Goal: Transaction & Acquisition: Obtain resource

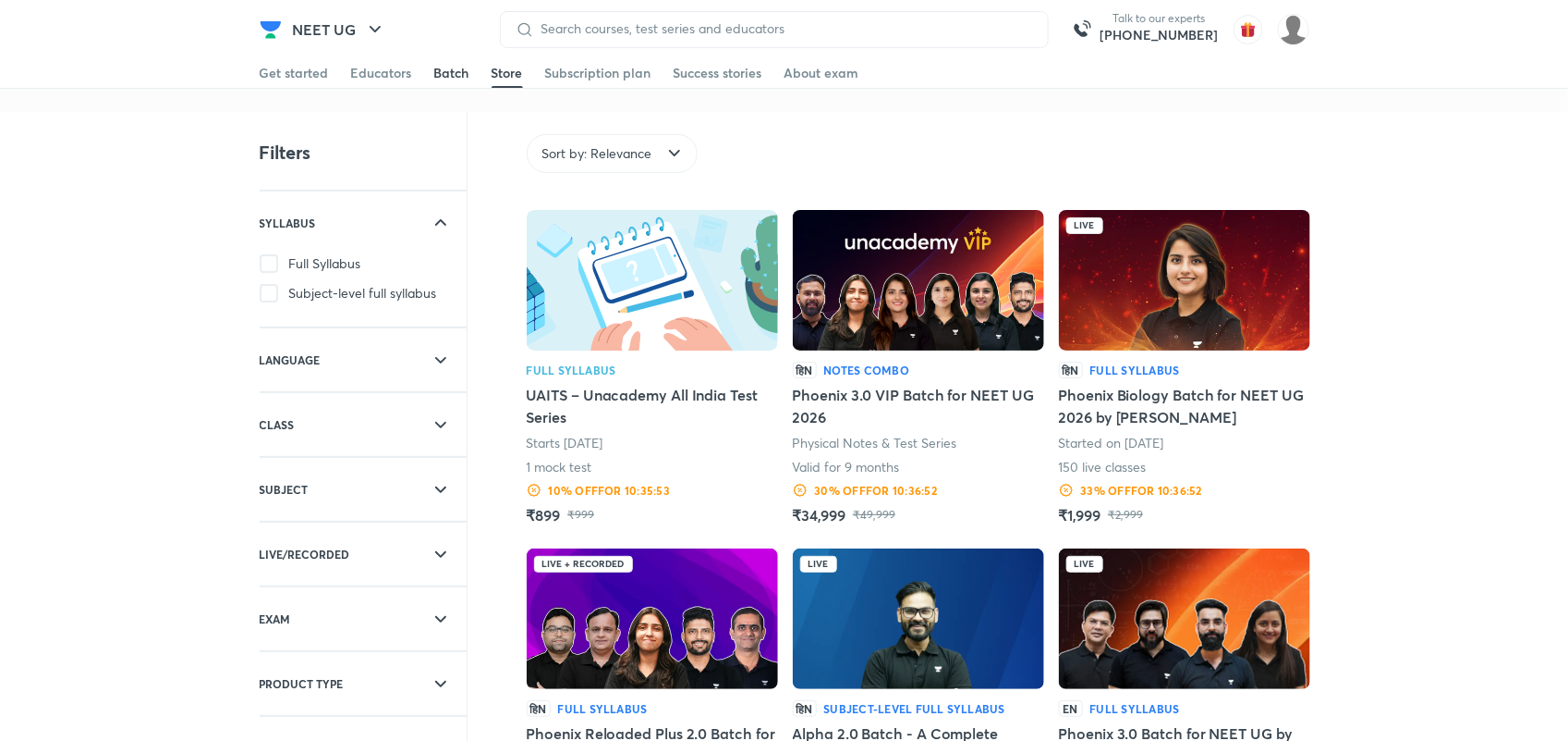
click at [449, 76] on div "Batch" at bounding box center [451, 73] width 35 height 19
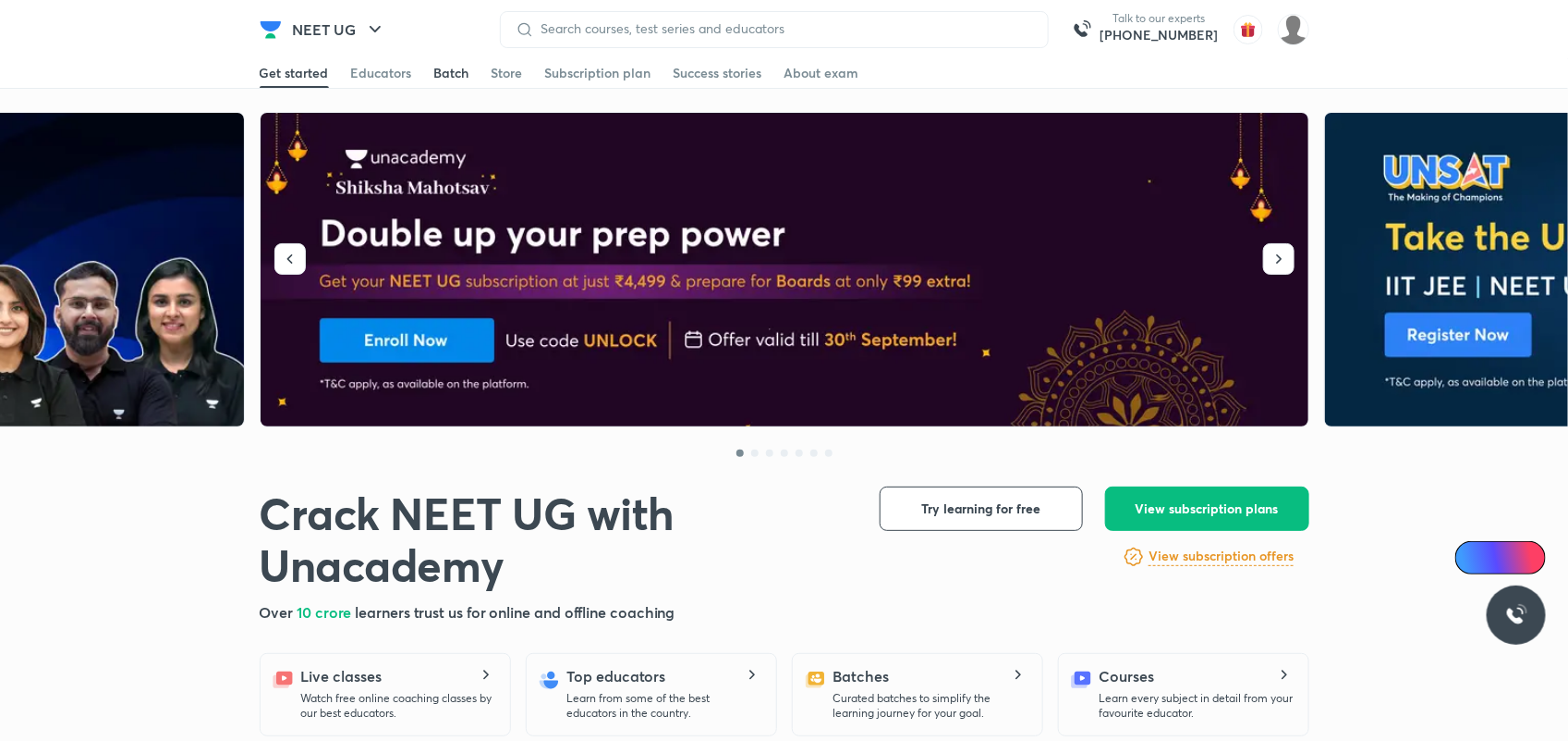
click at [446, 75] on div "Batch" at bounding box center [451, 73] width 35 height 19
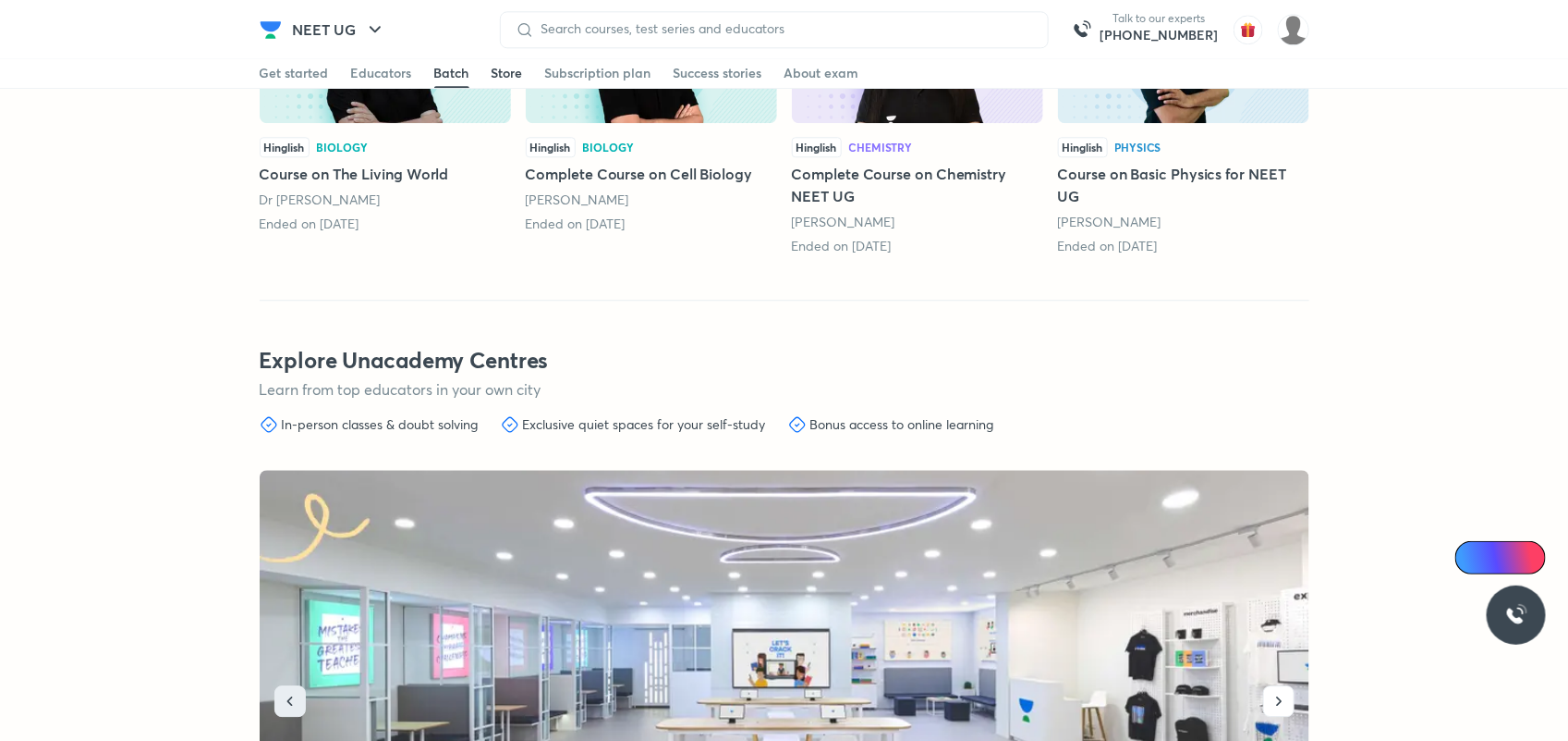
scroll to position [6958, 0]
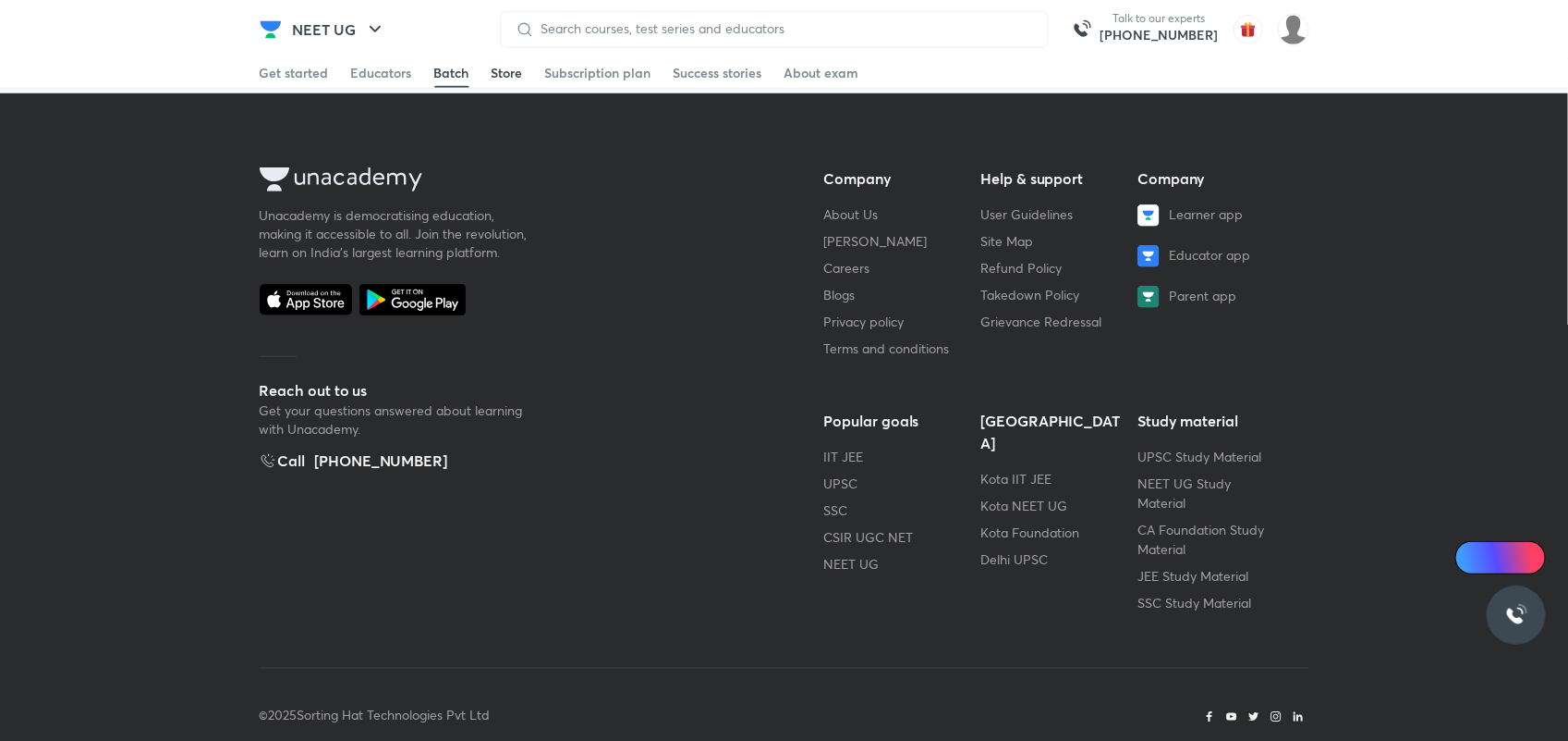
click at [495, 77] on div "Store" at bounding box center [508, 73] width 32 height 19
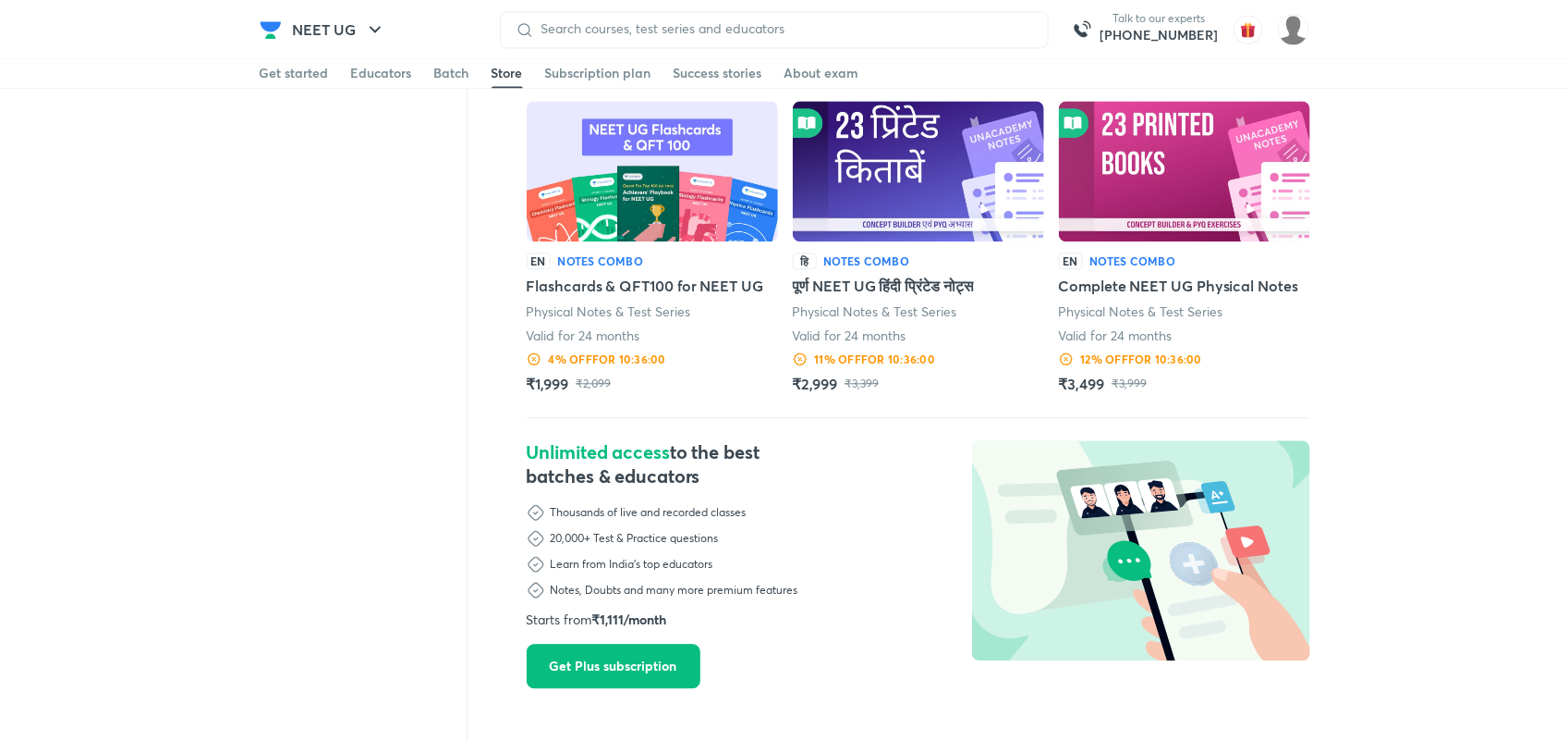
scroll to position [1843, 0]
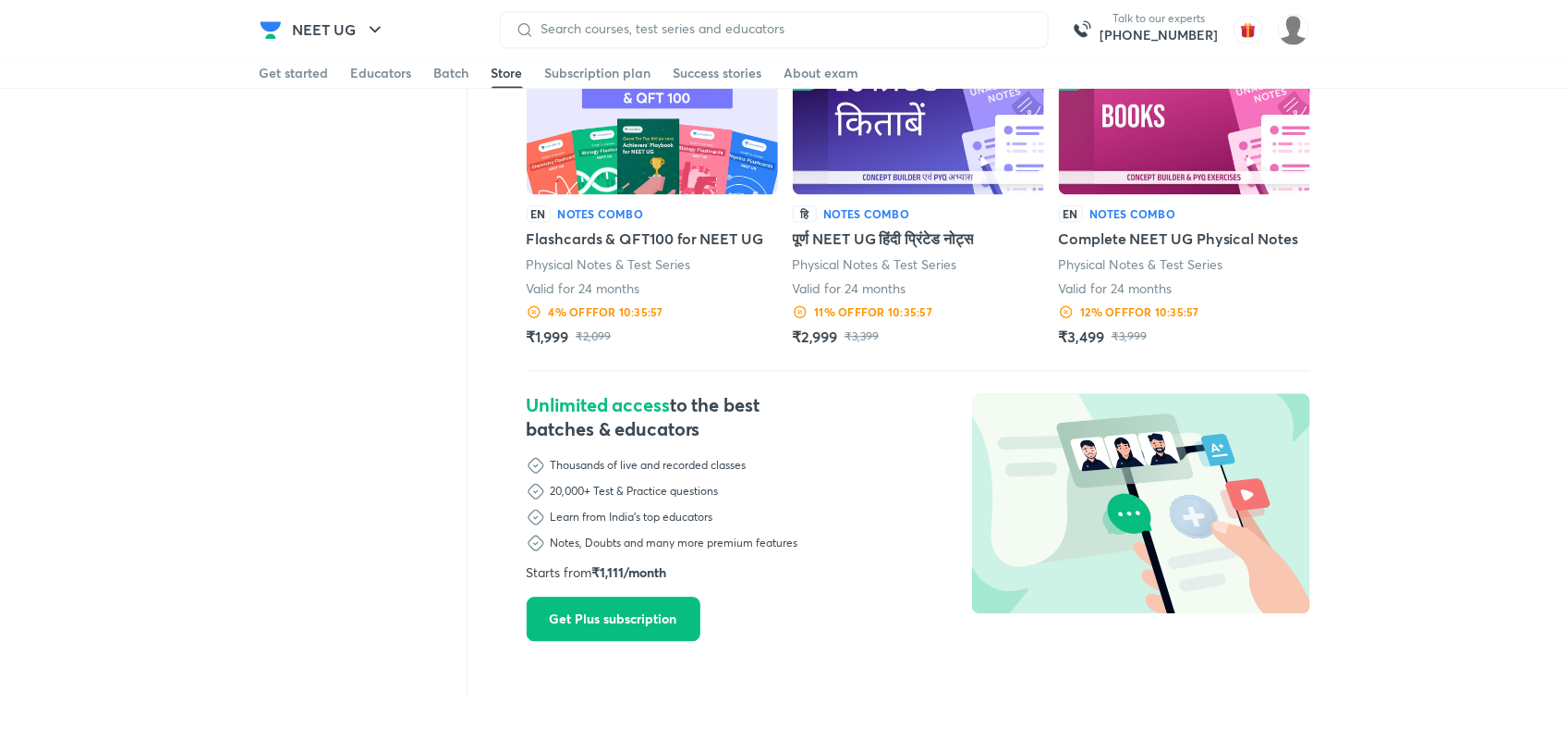
click at [635, 252] on div "EN Notes Combo Flashcards & QFT100 for NEET UG Physical Notes & Test Series Val…" at bounding box center [652, 276] width 252 height 142
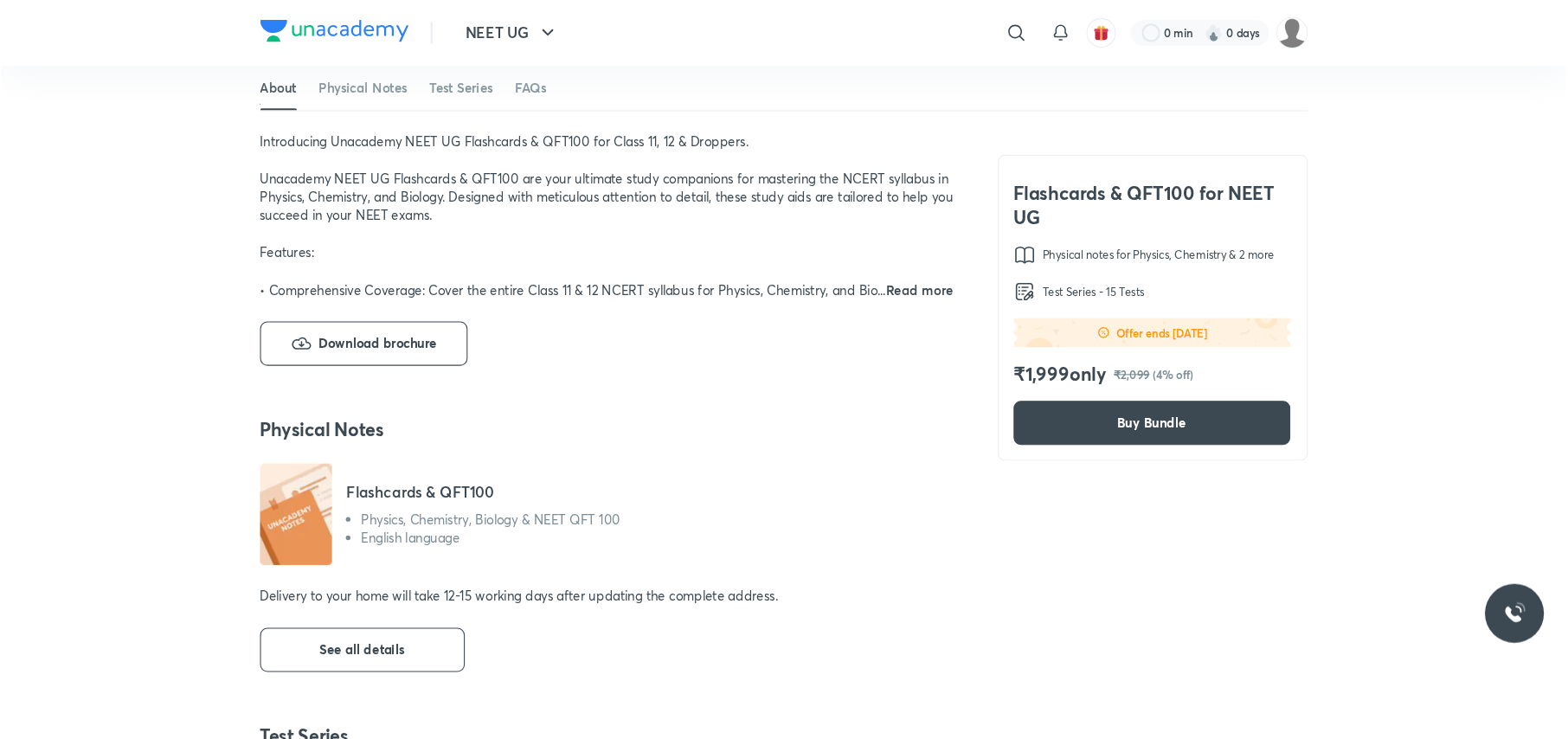
scroll to position [350, 0]
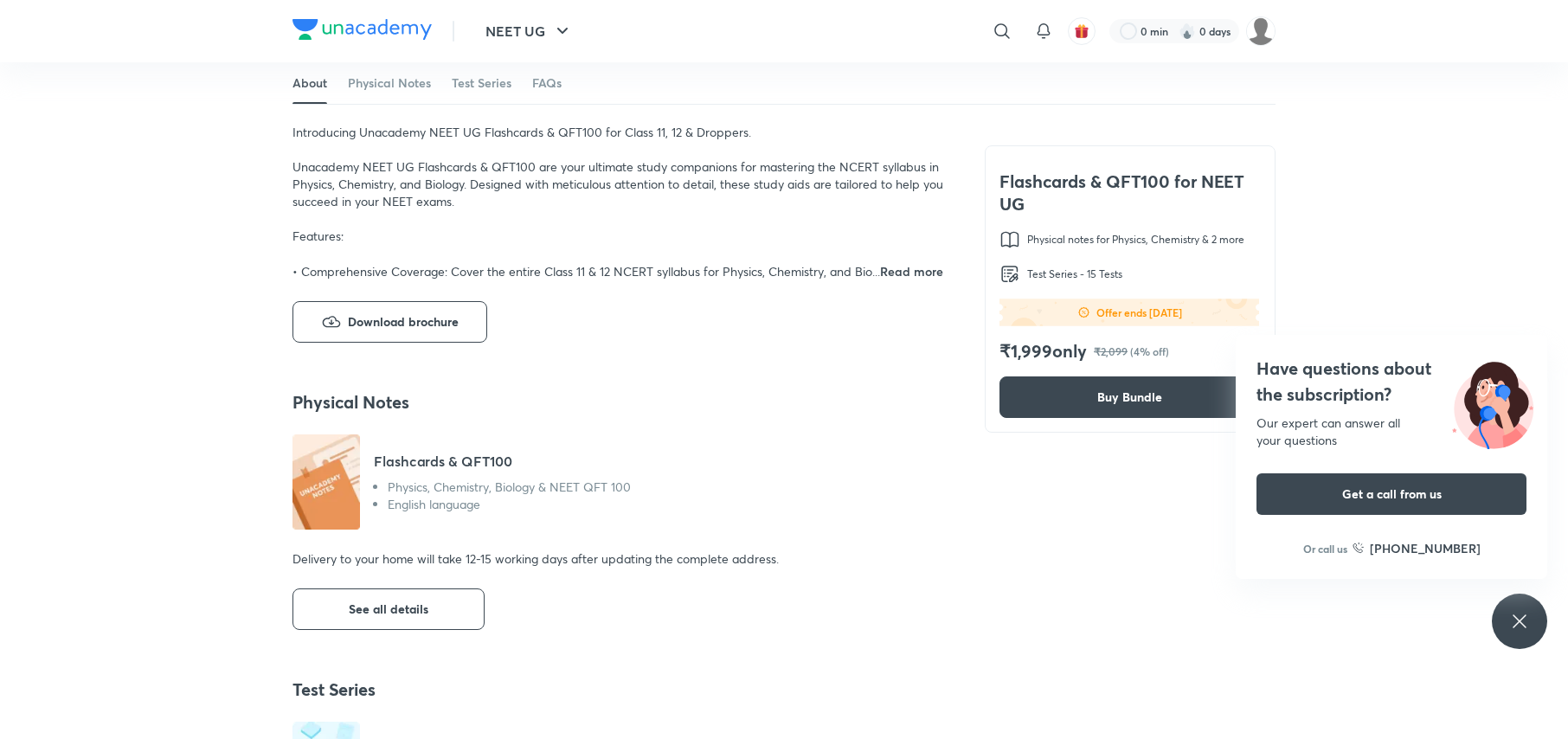
click at [1467, 625] on icon at bounding box center [1520, 621] width 20 height 20
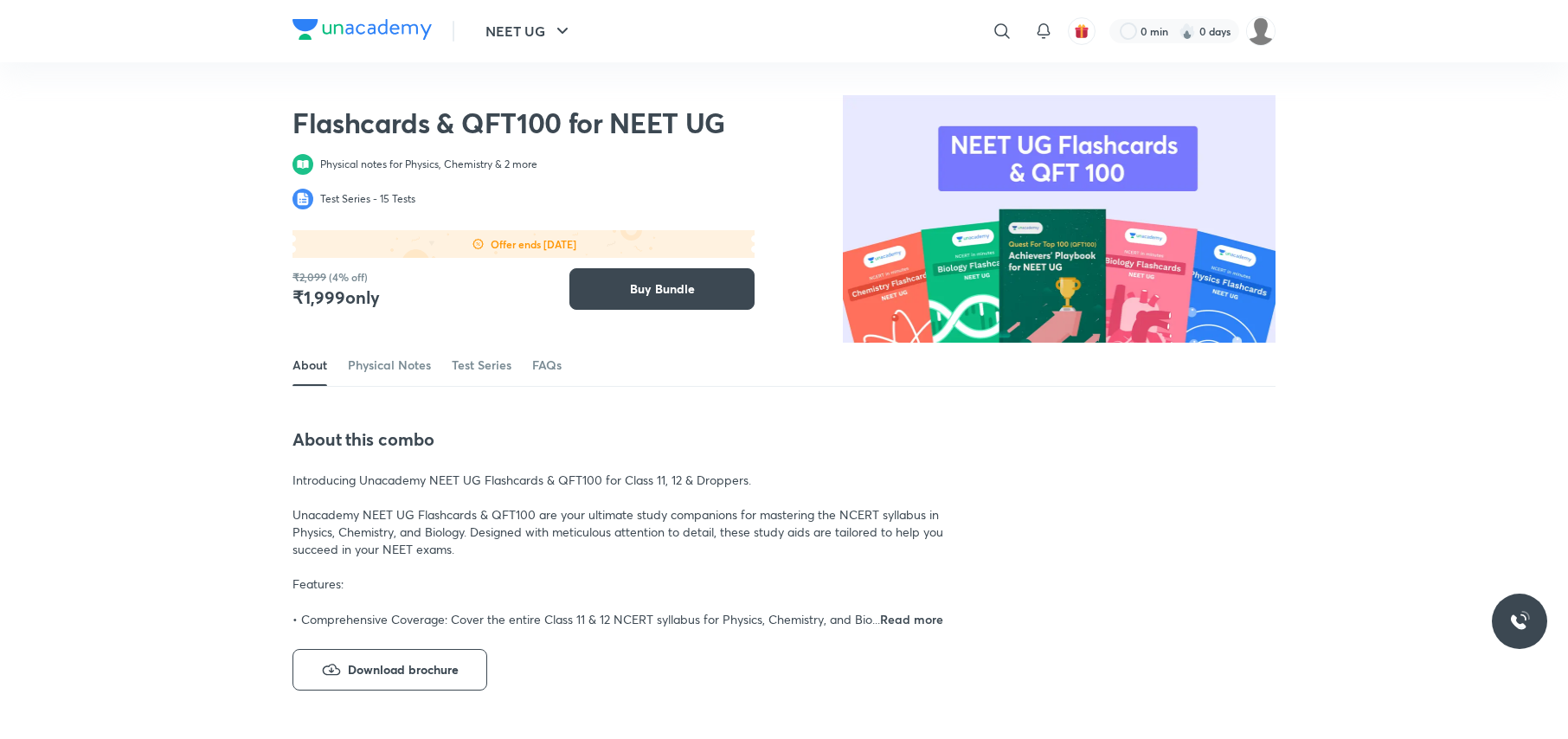
scroll to position [0, 0]
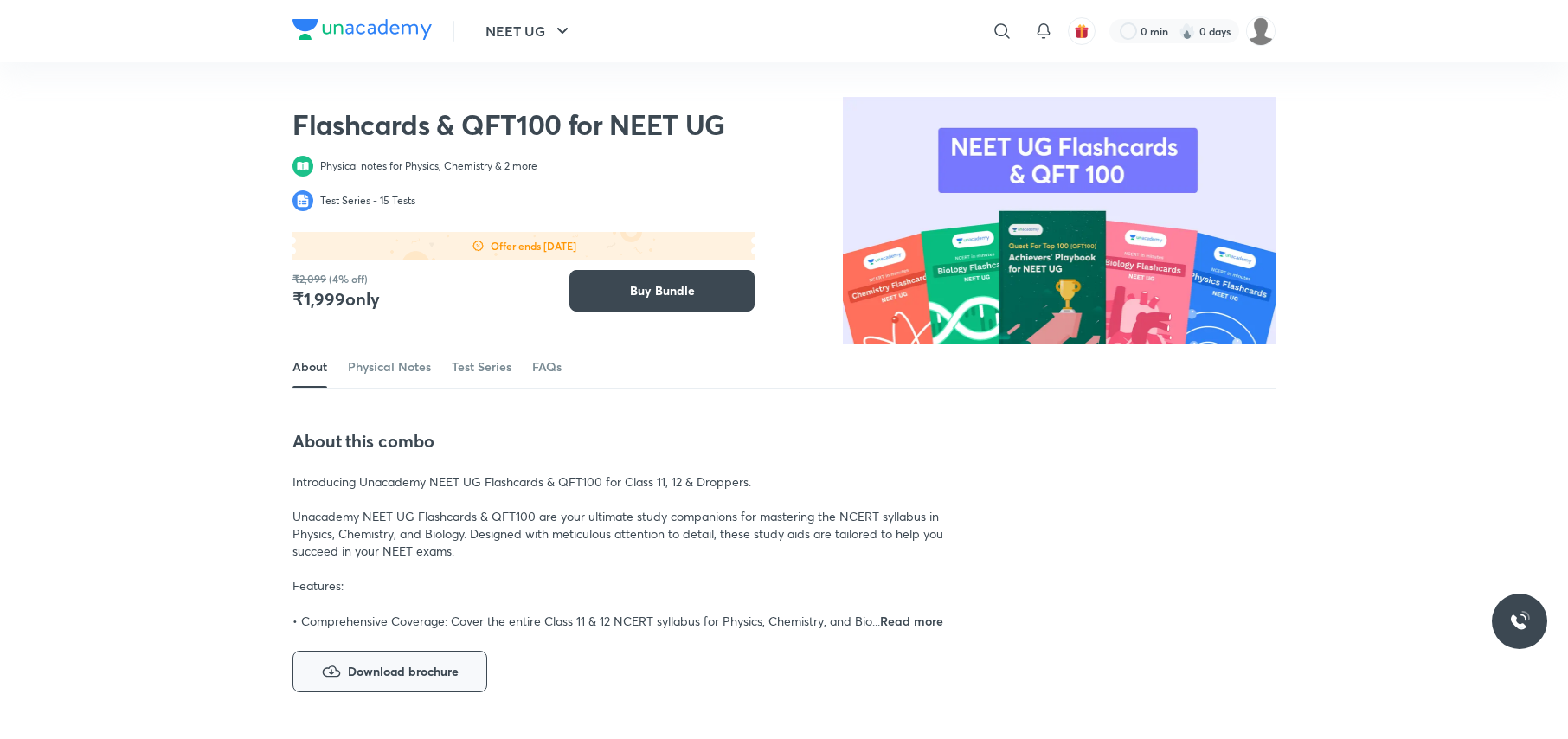
click at [417, 656] on button "Download brochure" at bounding box center [389, 671] width 195 height 42
